Goal: Task Accomplishment & Management: Complete application form

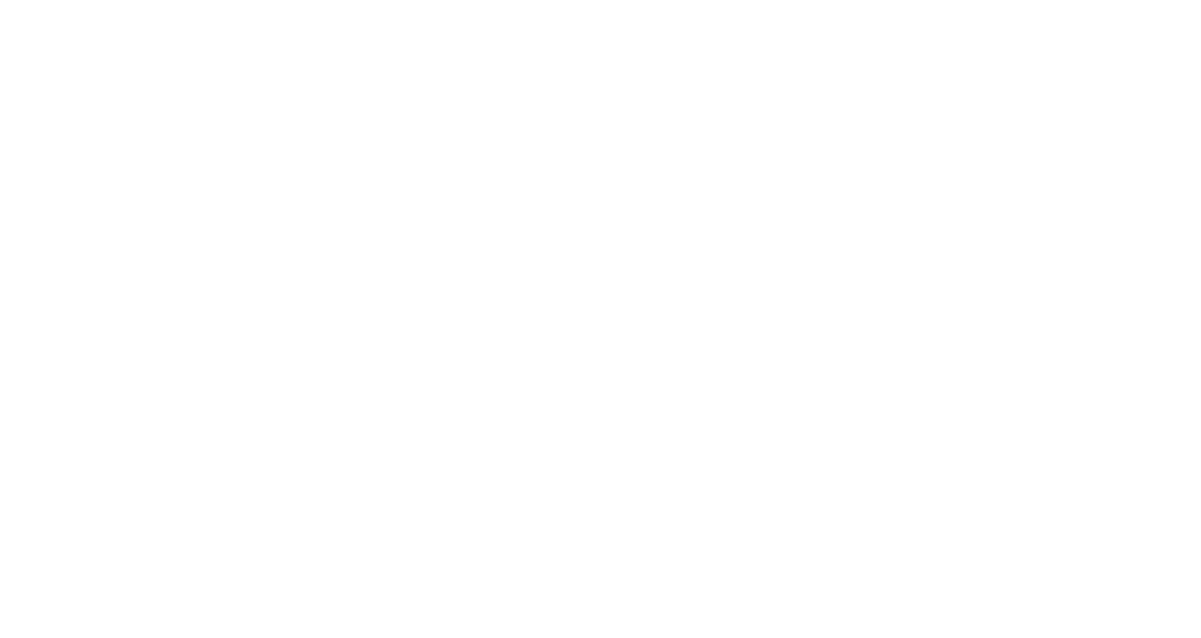
select select "Microsoft 365"
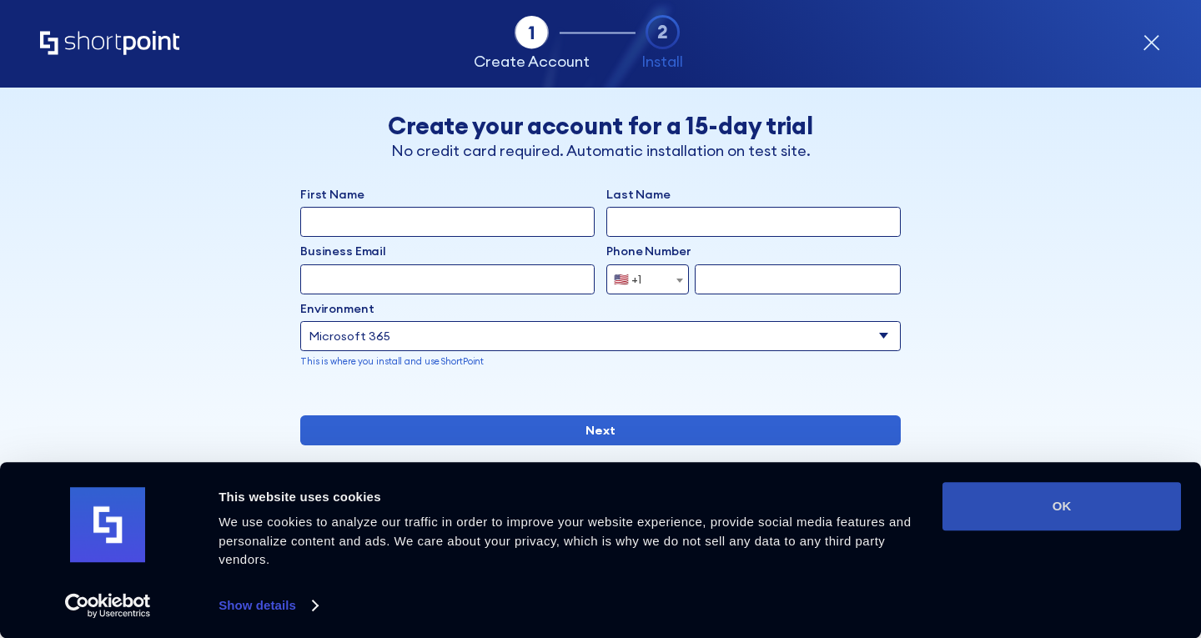
click at [1065, 515] on button "OK" at bounding box center [1061, 506] width 238 height 48
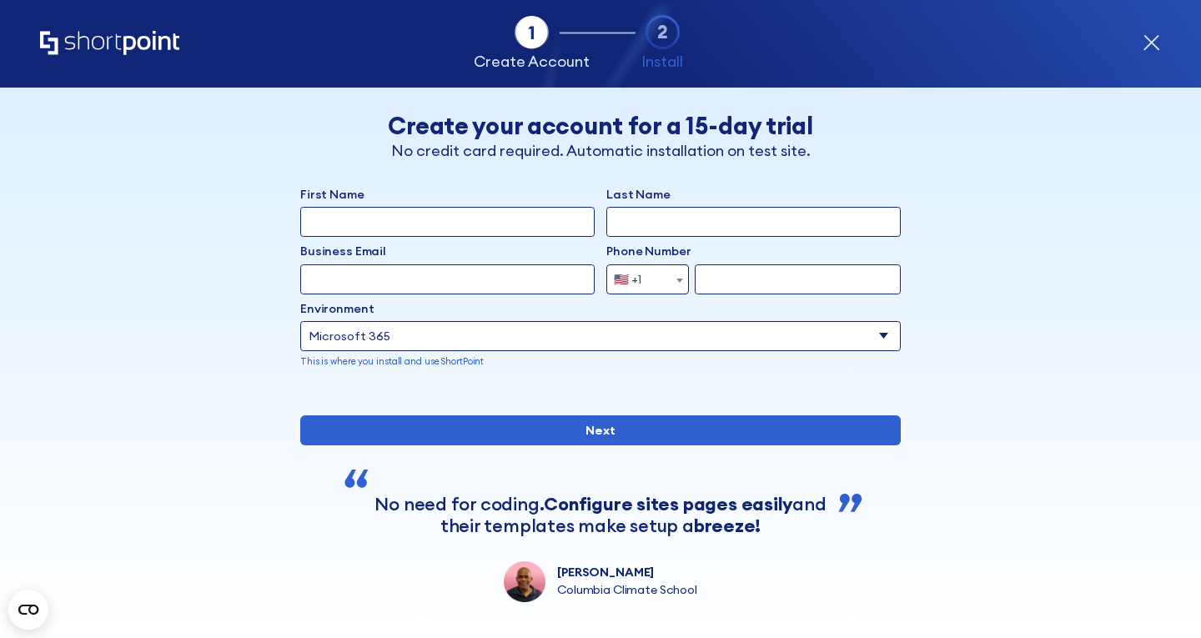
click at [517, 206] on div "First Name" at bounding box center [447, 211] width 294 height 51
click at [520, 227] on input "First Name" at bounding box center [447, 222] width 294 height 30
type input "[PERSON_NAME]"
type input "Dormer"
click at [488, 282] on input "Business Email" at bounding box center [447, 279] width 294 height 30
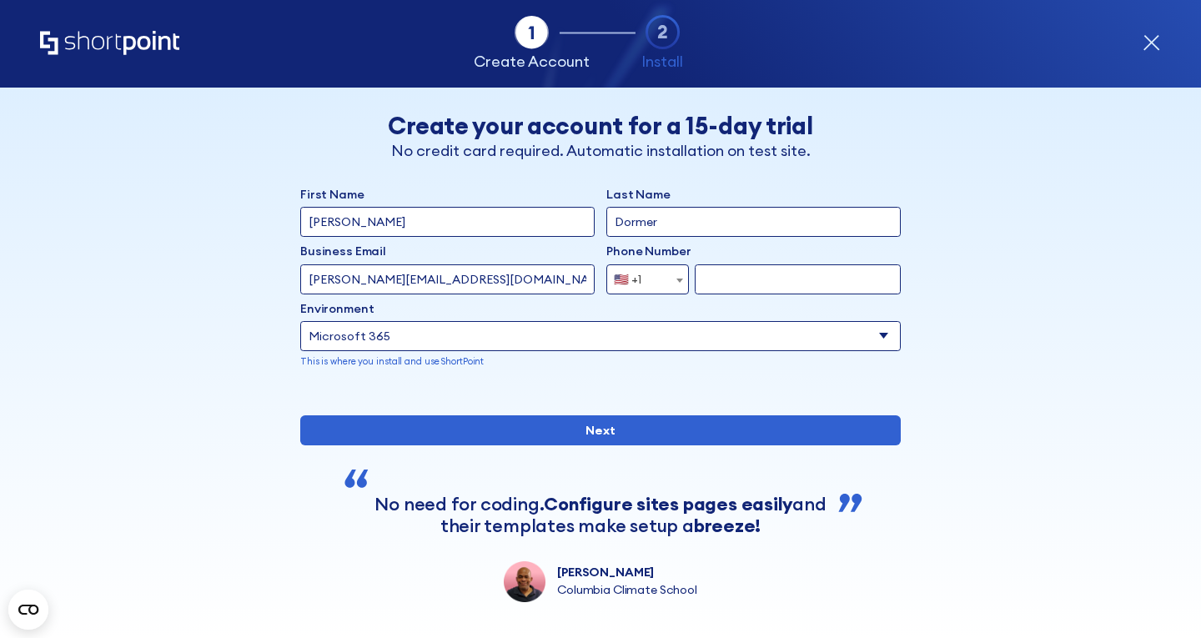
type input "[PERSON_NAME][EMAIL_ADDRESS][DOMAIN_NAME]"
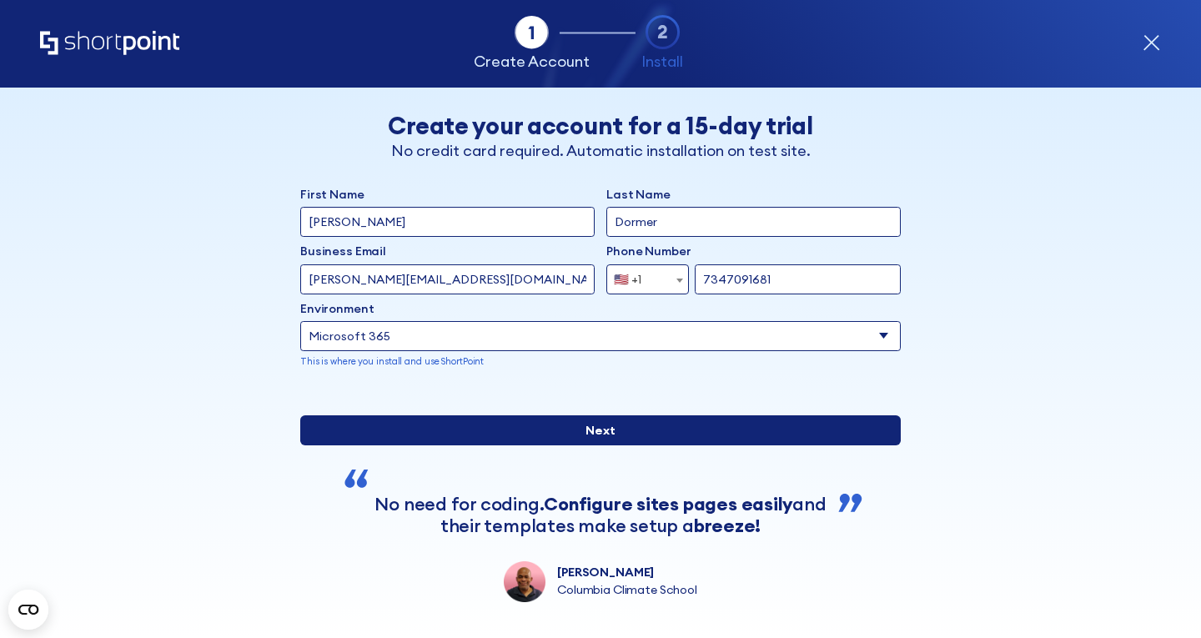
type input "7347091681"
click at [560, 445] on input "Next" at bounding box center [600, 430] width 600 height 30
